Goal: Navigation & Orientation: Understand site structure

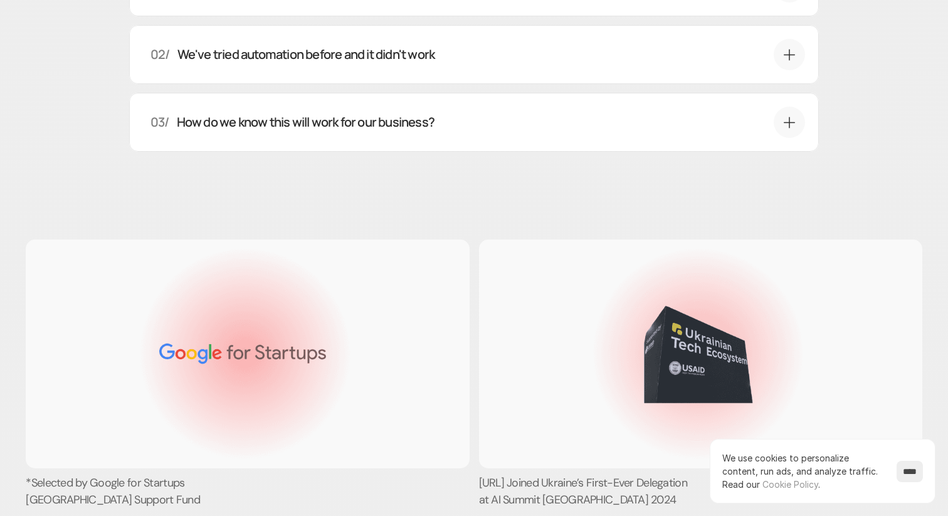
scroll to position [4621, 0]
click at [786, 129] on icon at bounding box center [789, 121] width 15 height 16
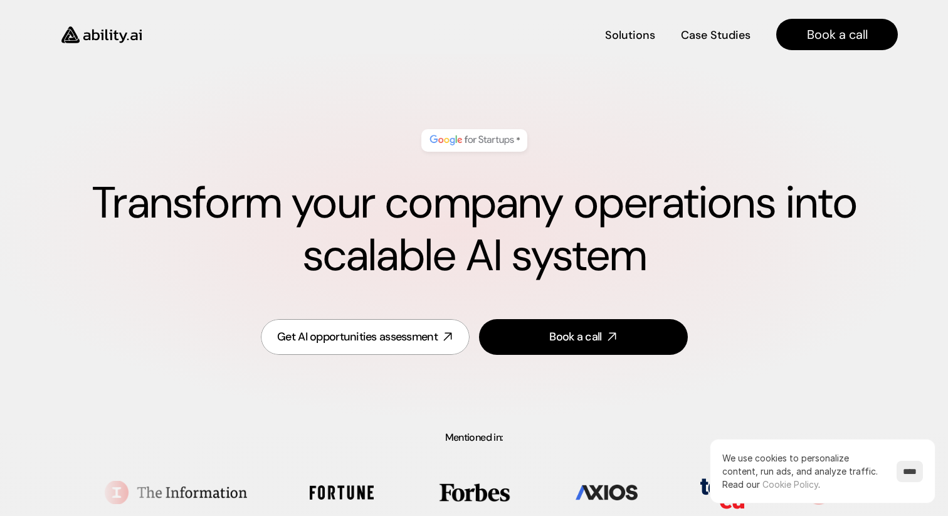
scroll to position [0, 0]
click at [638, 33] on h4 "Solutions" at bounding box center [630, 34] width 48 height 16
click at [724, 34] on h4 "Case Studies" at bounding box center [717, 34] width 68 height 16
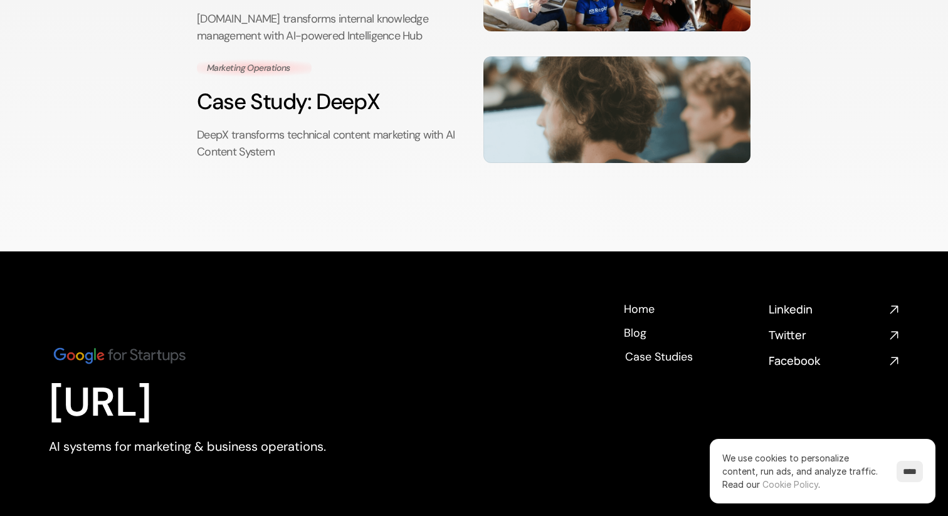
scroll to position [305, 0]
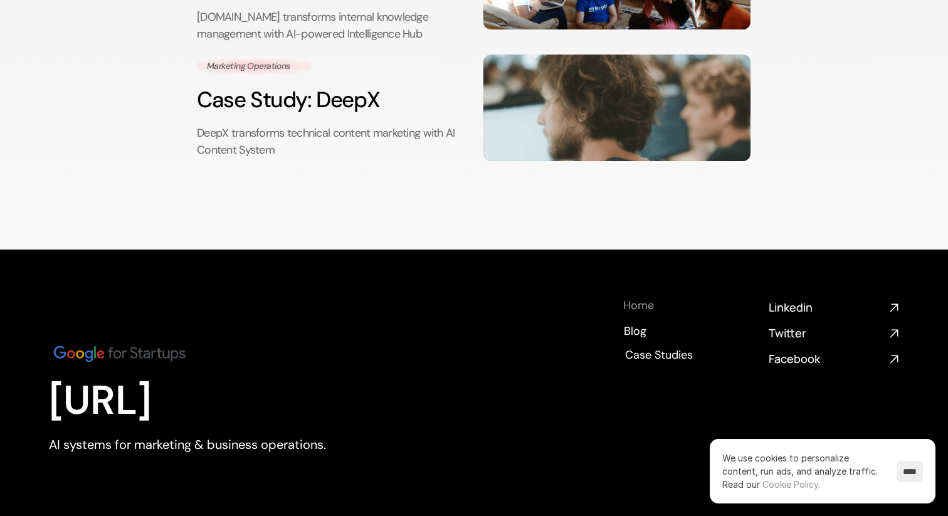
click at [651, 298] on h4 "Home" at bounding box center [638, 306] width 31 height 16
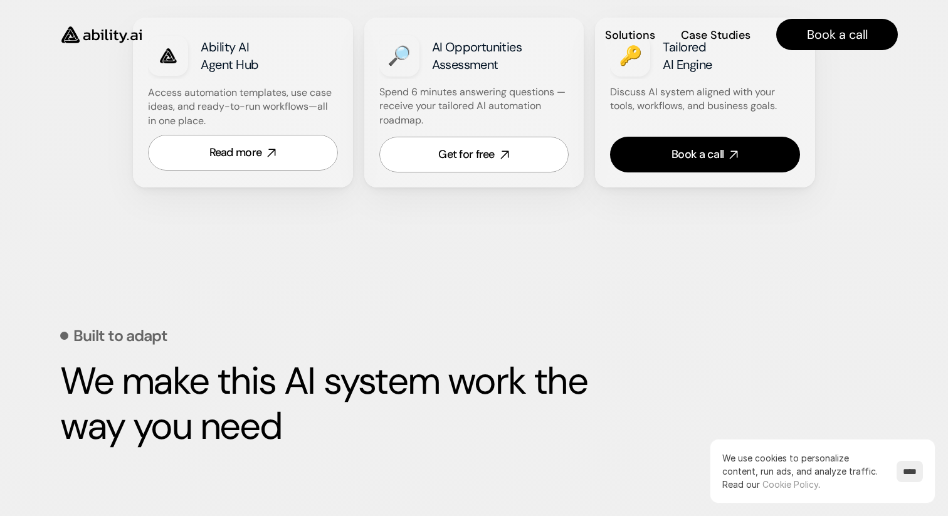
scroll to position [845, 0]
